Goal: Navigation & Orientation: Find specific page/section

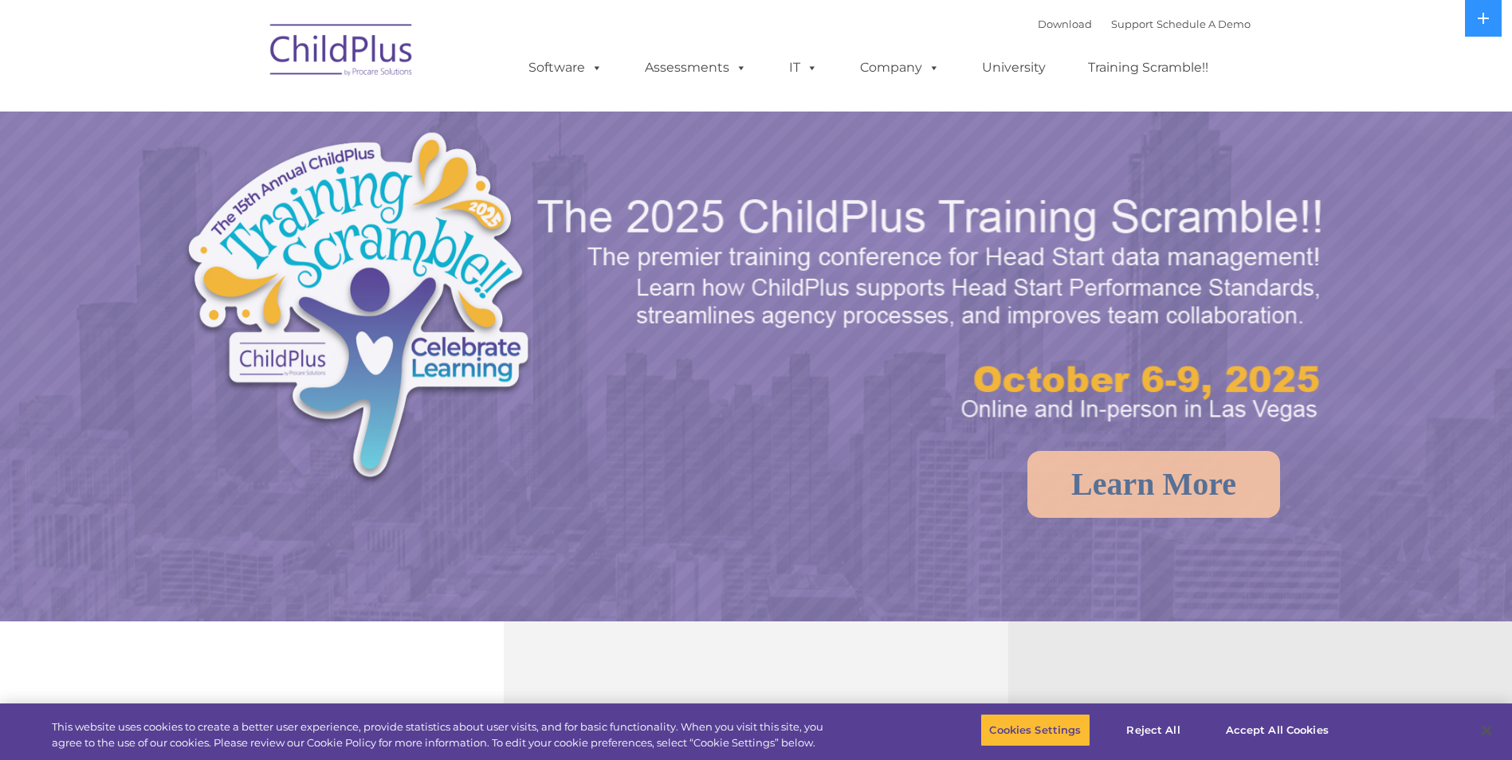
select select "MEDIUM"
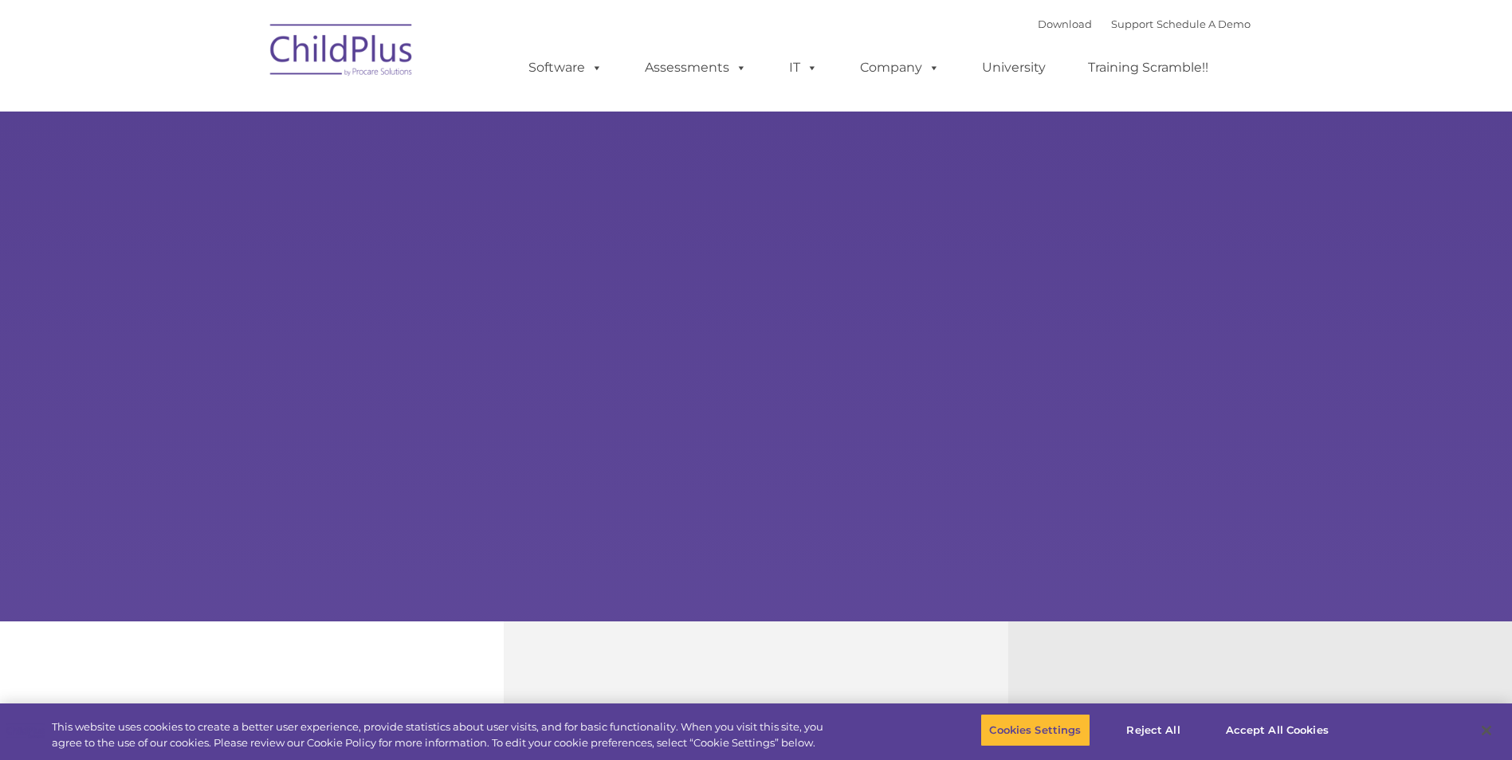
select select "MEDIUM"
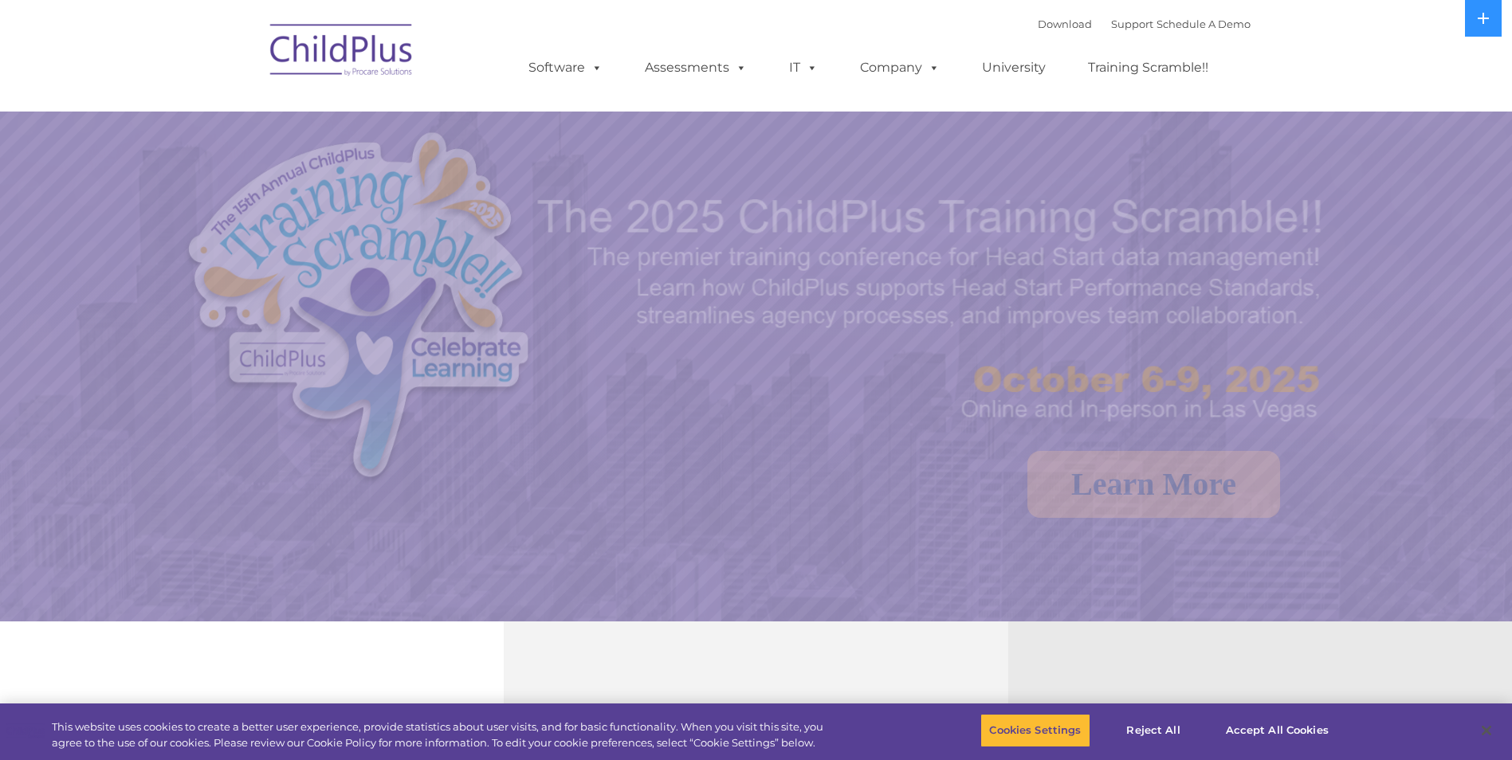
select select "MEDIUM"
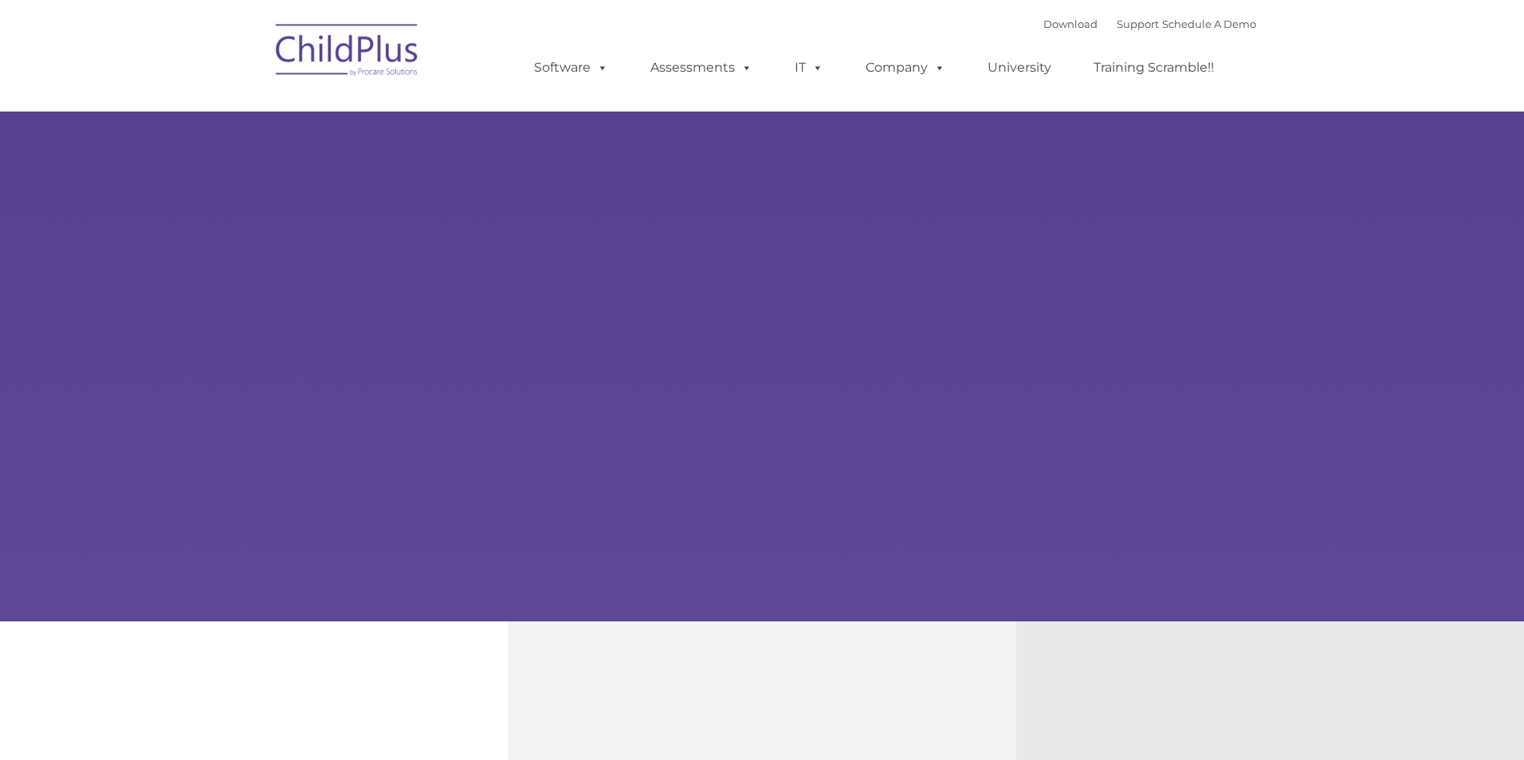
type input ""
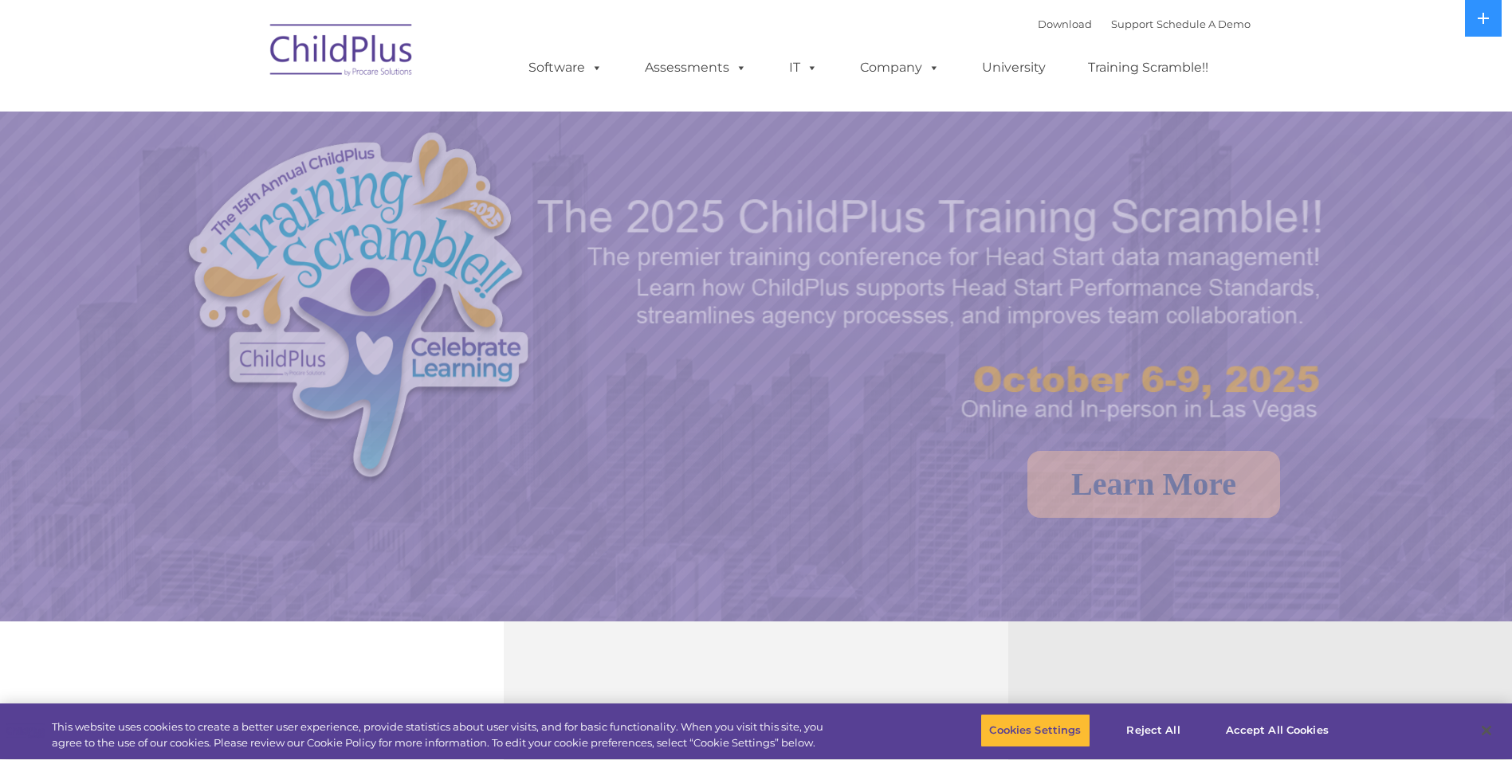
select select "MEDIUM"
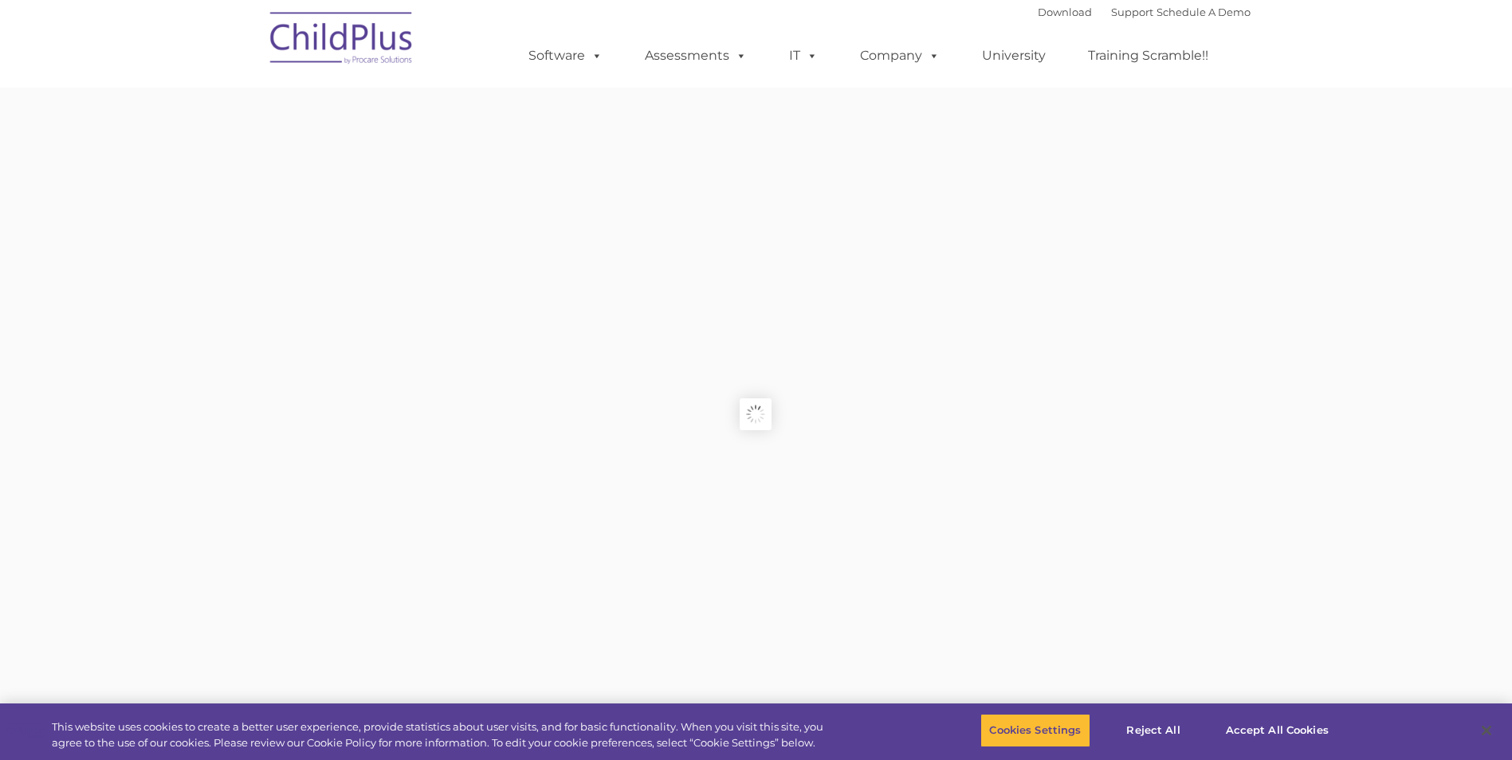
type input ""
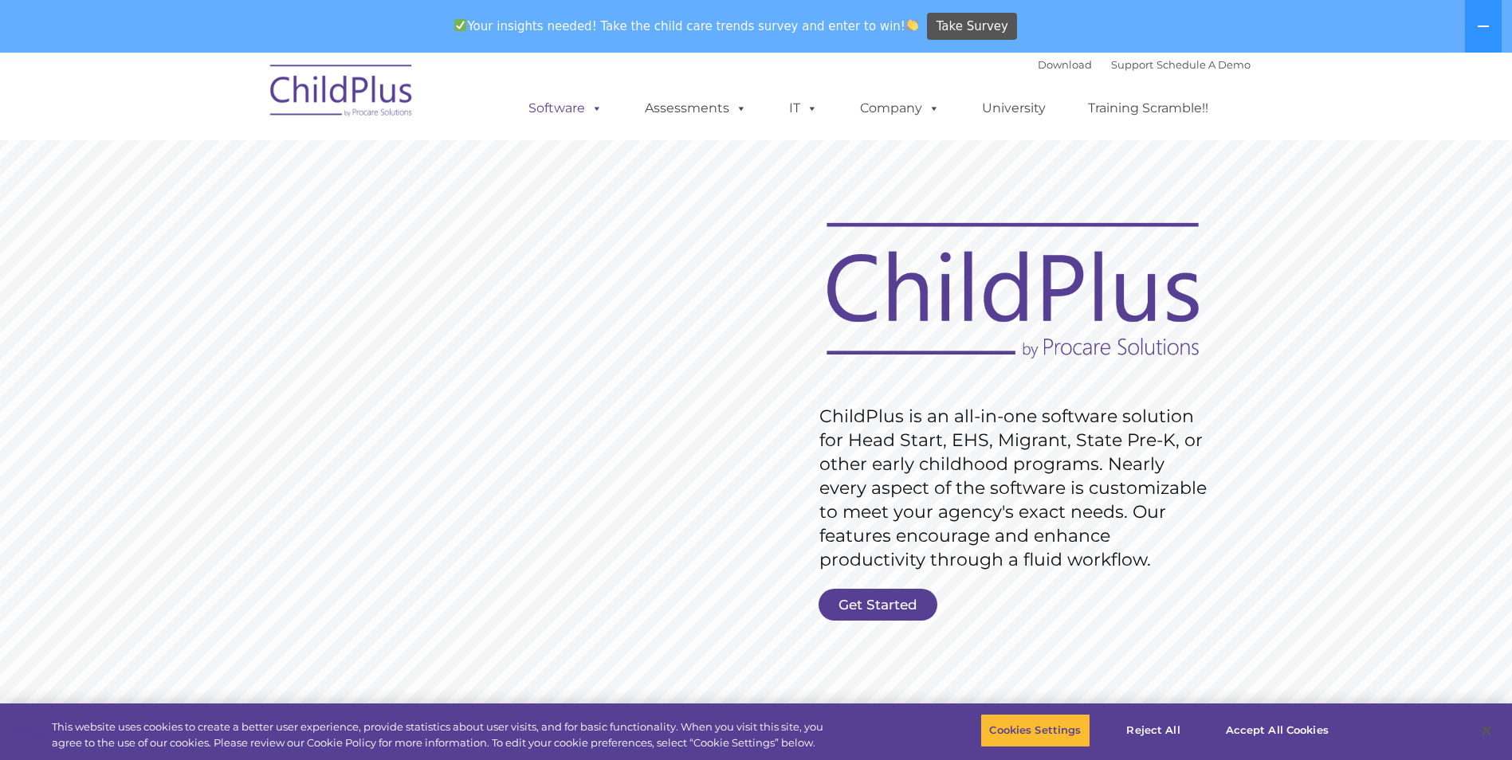
click at [582, 108] on link "Software" at bounding box center [565, 108] width 106 height 32
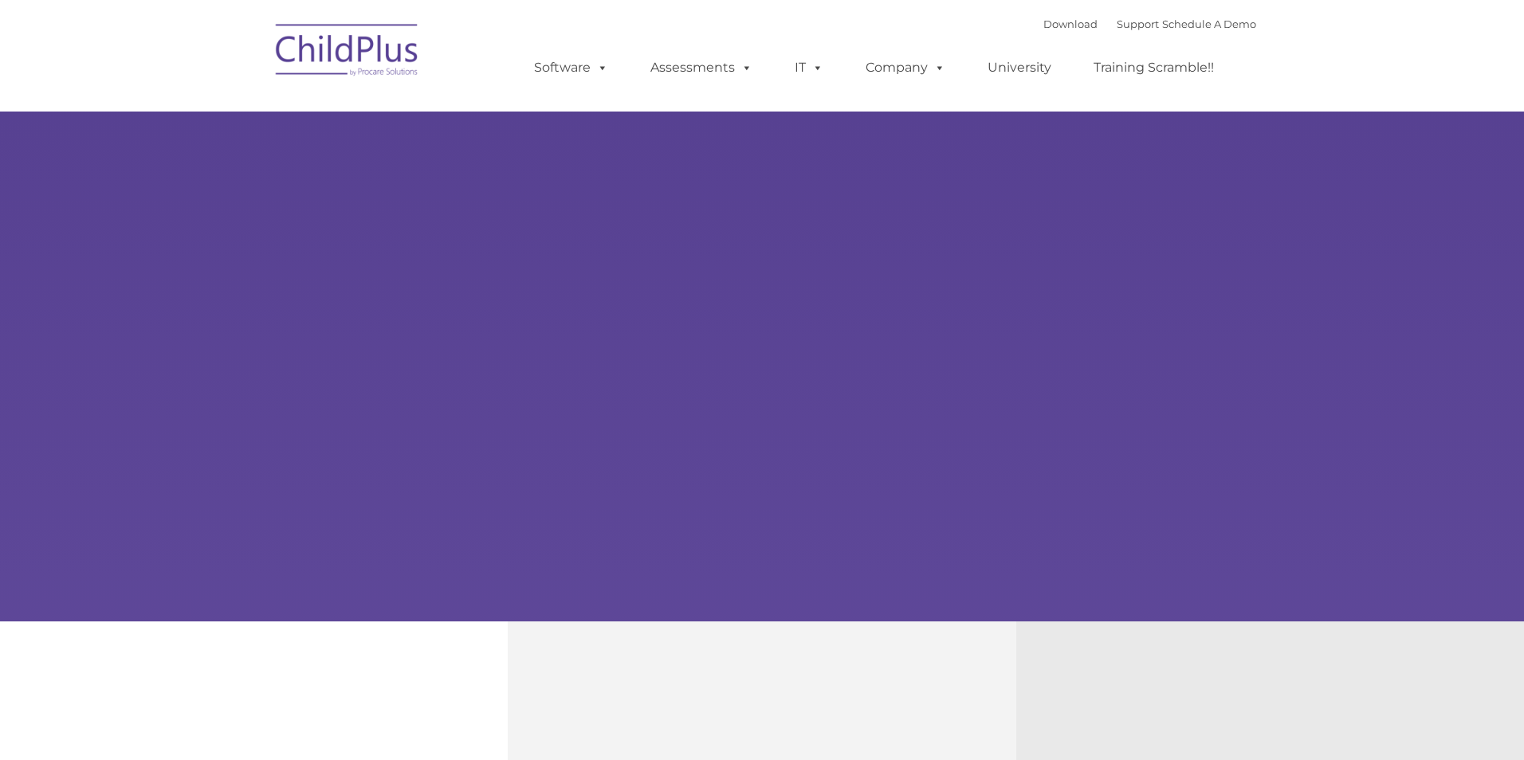
type input ""
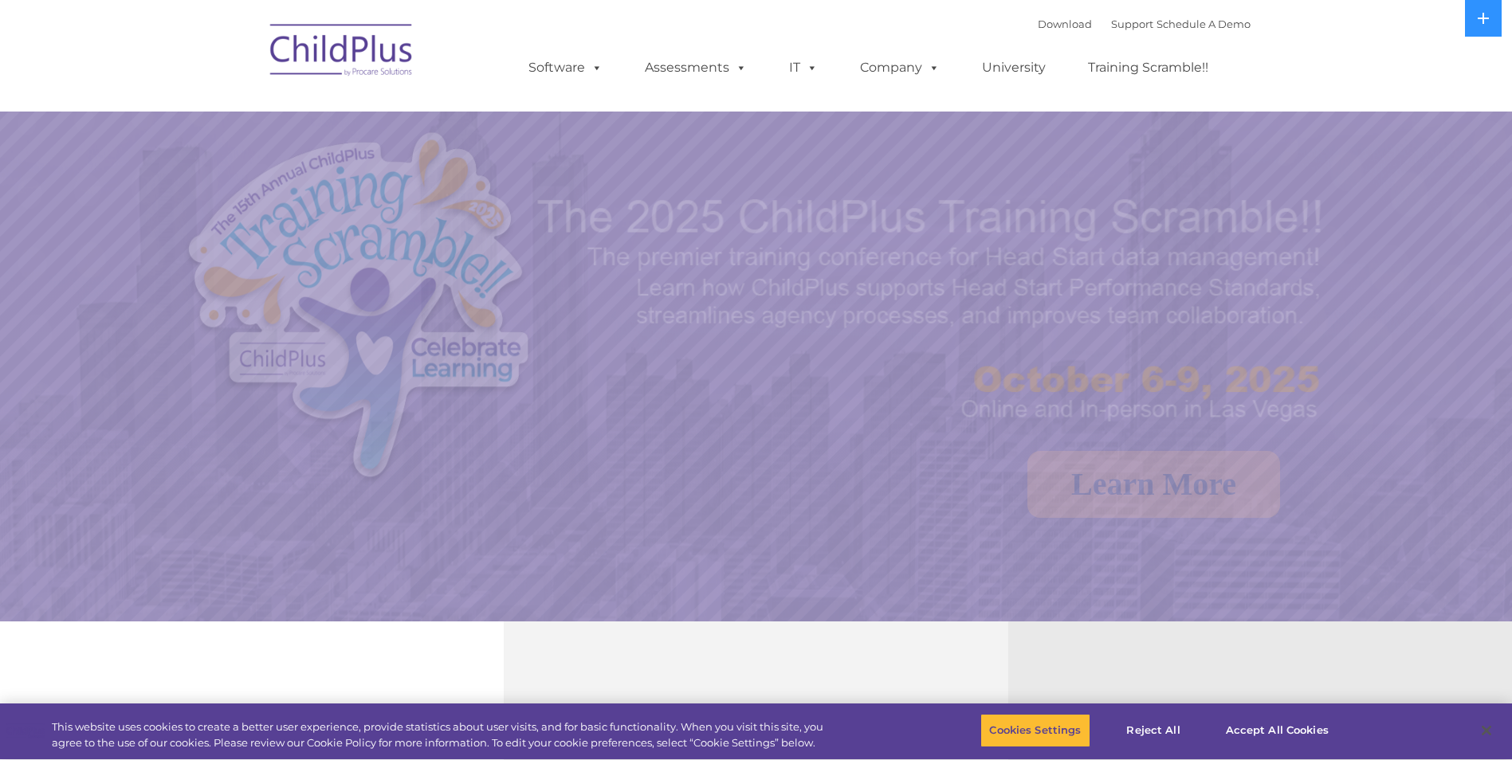
select select "MEDIUM"
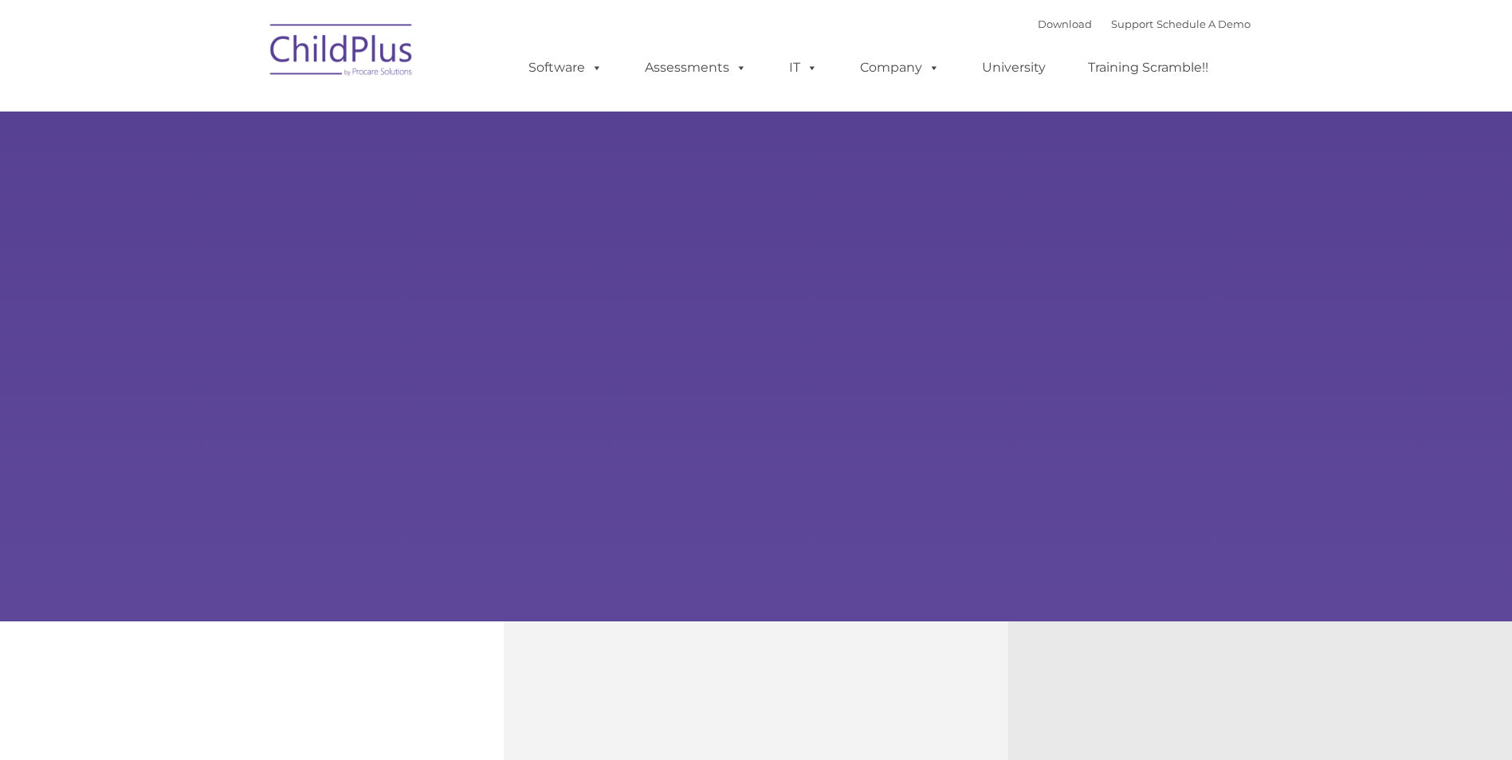
type input ""
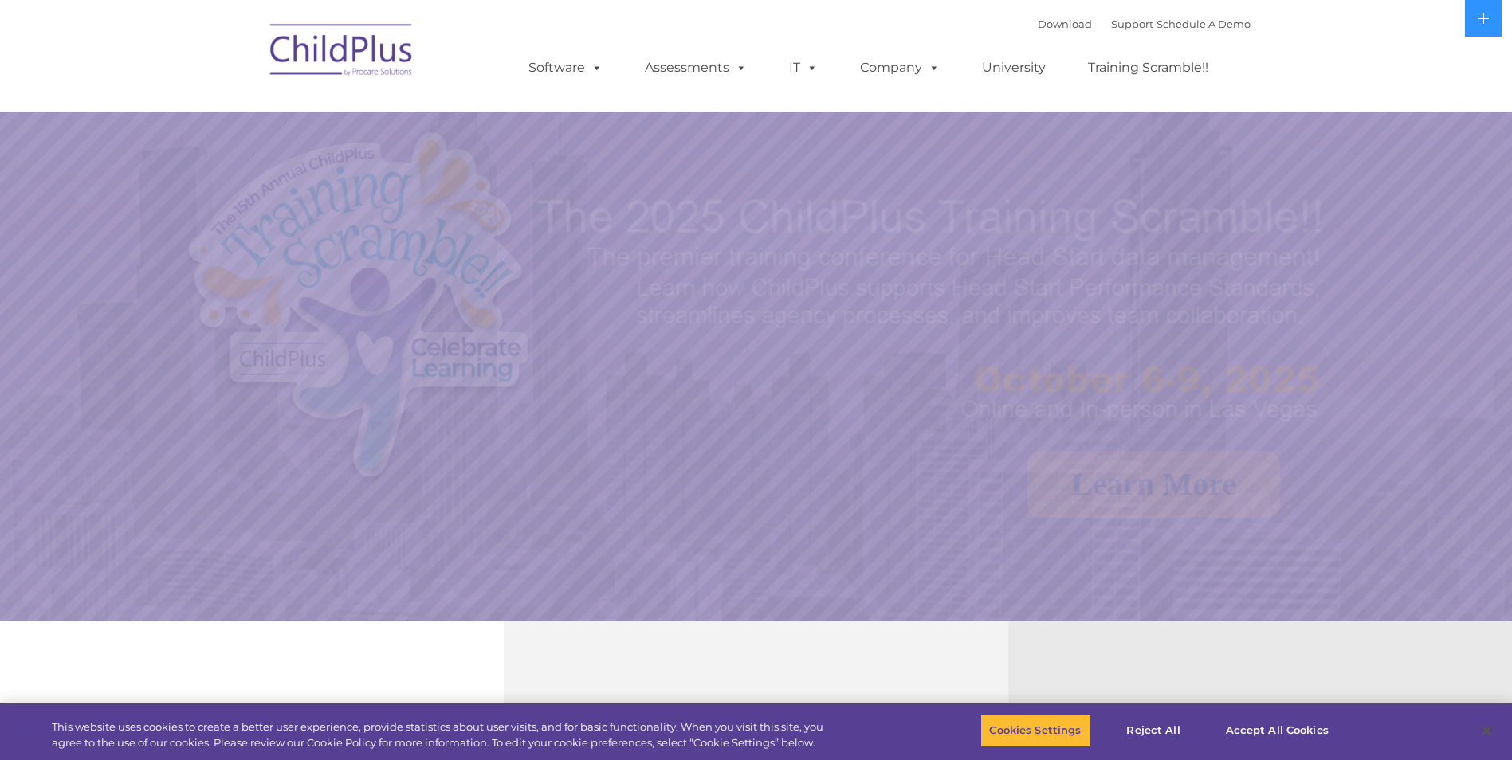
select select "MEDIUM"
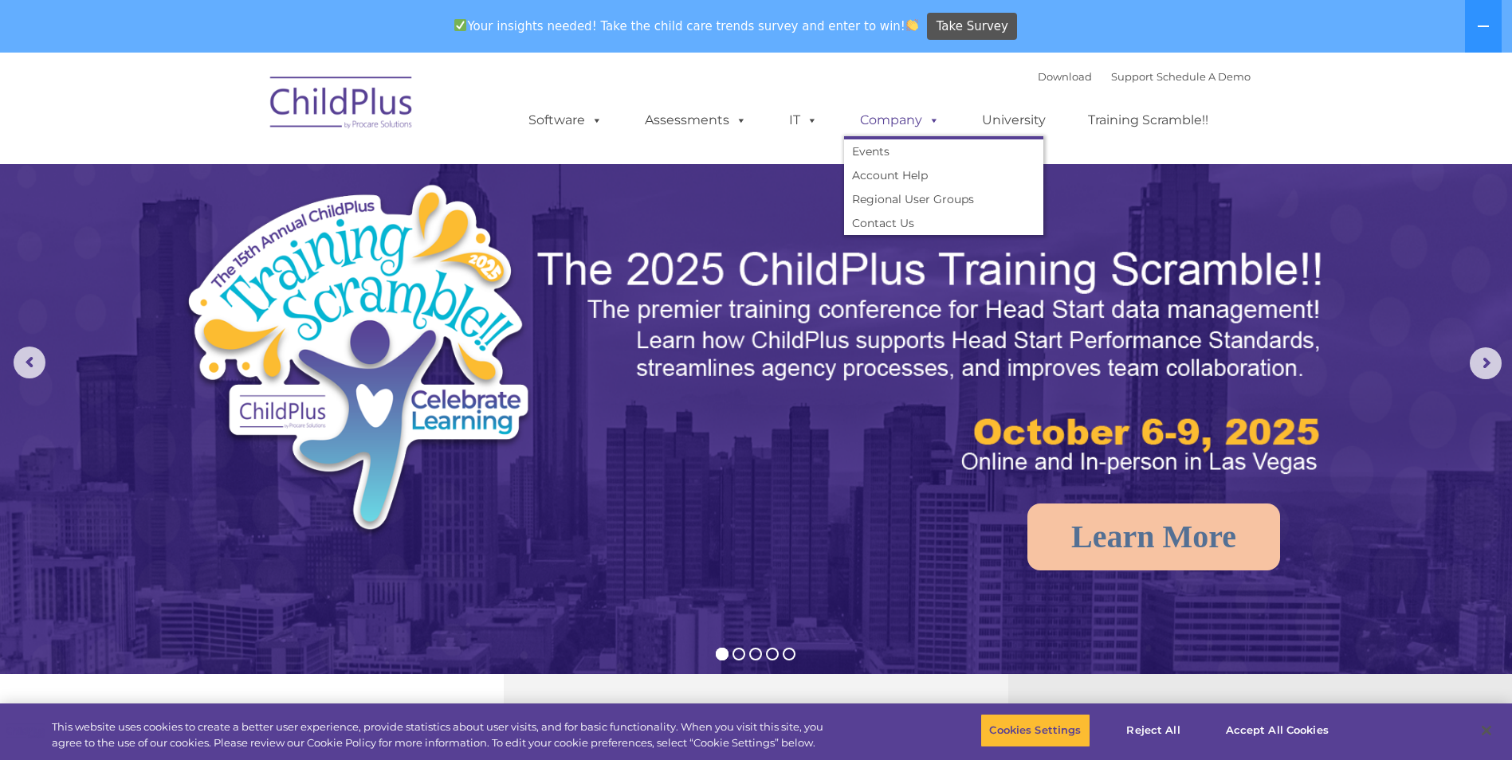
click at [883, 120] on link "Company" at bounding box center [900, 120] width 112 height 32
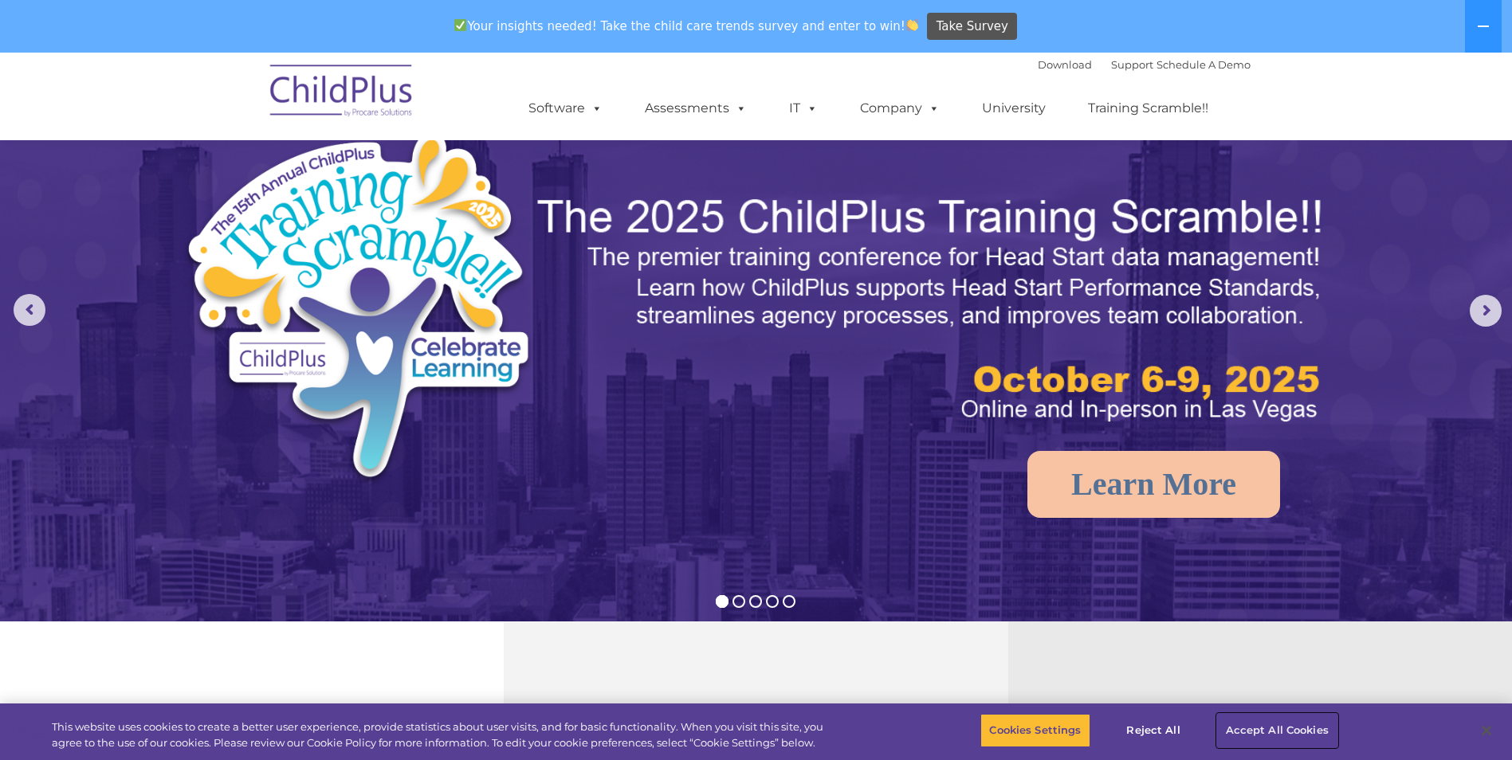
click at [1258, 721] on button "Accept All Cookies" at bounding box center [1277, 730] width 120 height 33
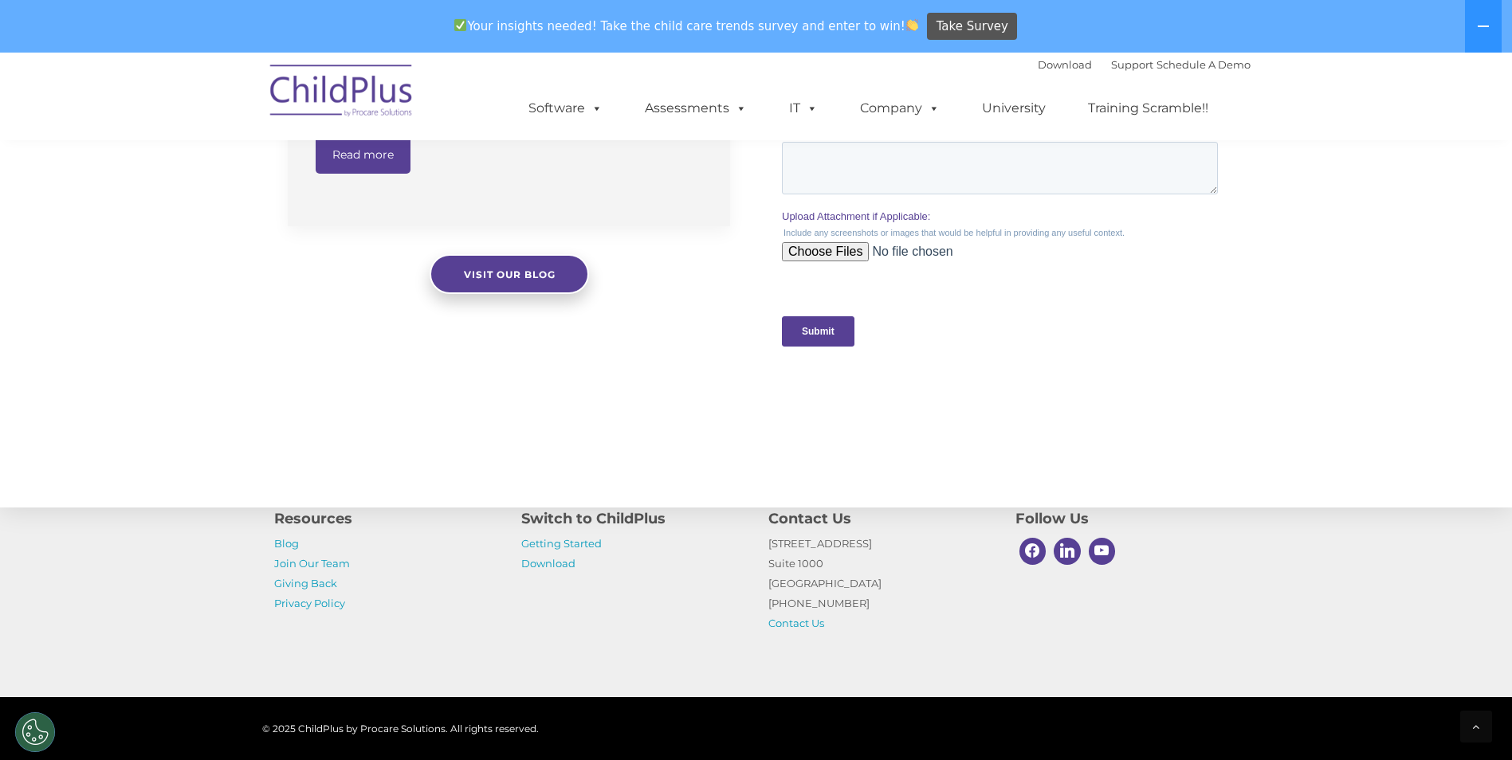
scroll to position [1504, 0]
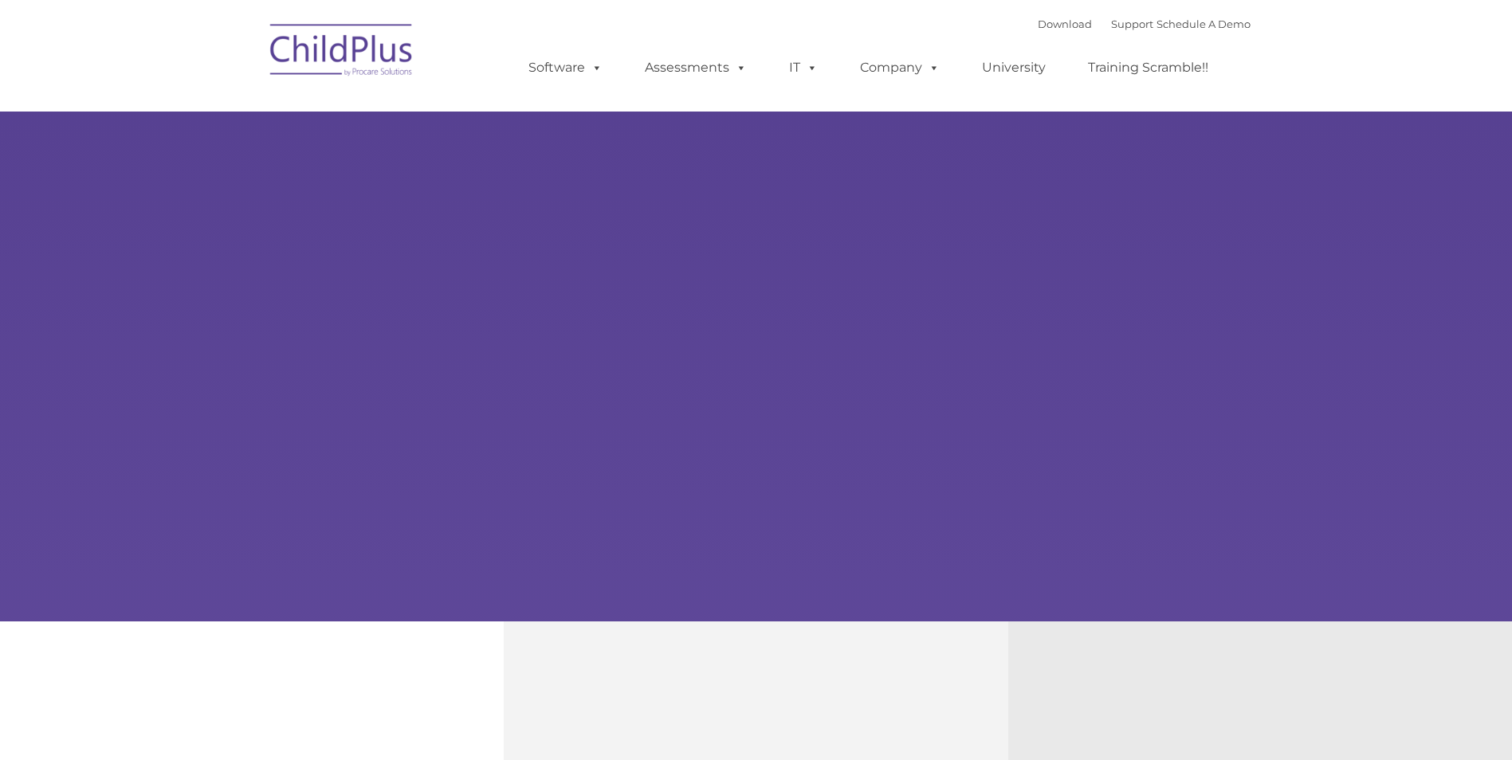
type input ""
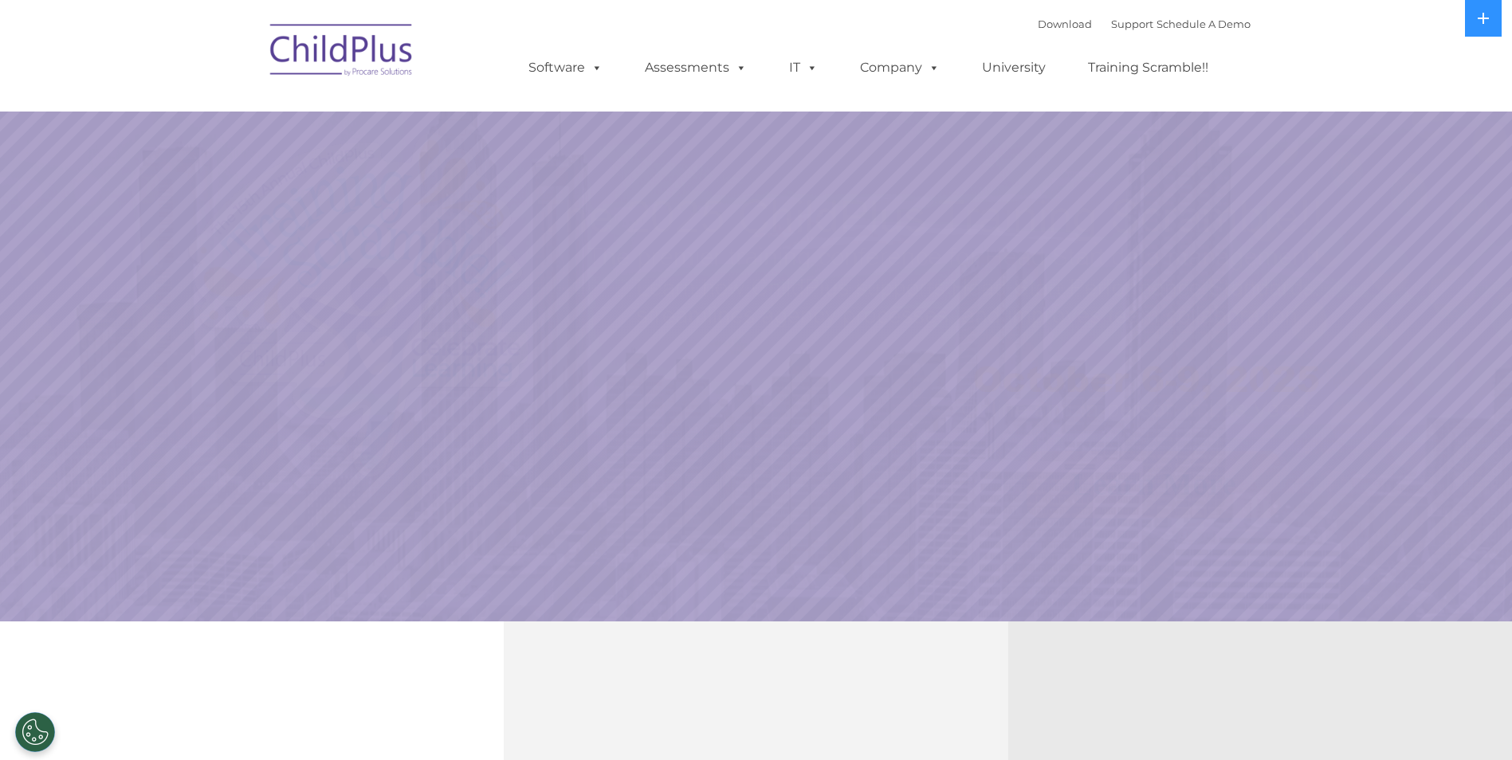
select select "MEDIUM"
